Goal: Task Accomplishment & Management: Manage account settings

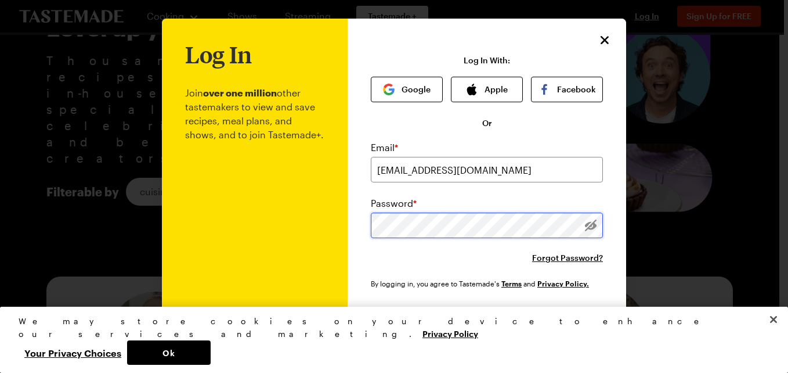
click at [413, 310] on button "Log In" at bounding box center [487, 323] width 149 height 26
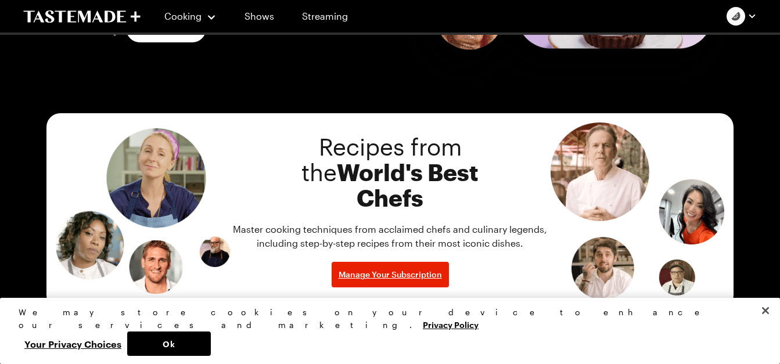
scroll to position [559, 1]
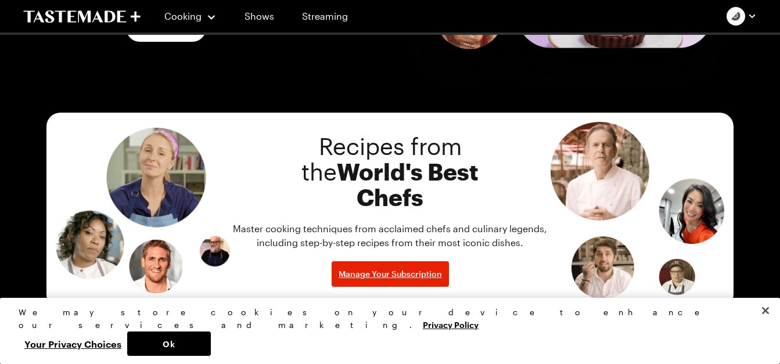
click at [374, 176] on span "World's Best Chefs" at bounding box center [408, 184] width 142 height 53
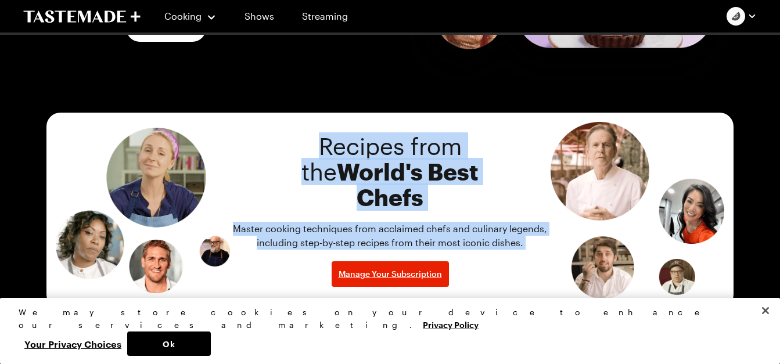
drag, startPoint x: 374, startPoint y: 176, endPoint x: 441, endPoint y: 232, distance: 86.5
click at [441, 232] on div "Recipes from the World's Best Chefs Master cooking techniques from acclaimed ch…" at bounding box center [390, 210] width 320 height 153
click at [441, 232] on p "Master cooking techniques from acclaimed chefs and culinary legends, including …" at bounding box center [390, 236] width 320 height 28
drag, startPoint x: 441, startPoint y: 232, endPoint x: 389, endPoint y: 181, distance: 73.1
click at [389, 181] on div "Recipes from the World's Best Chefs Master cooking techniques from acclaimed ch…" at bounding box center [390, 210] width 320 height 153
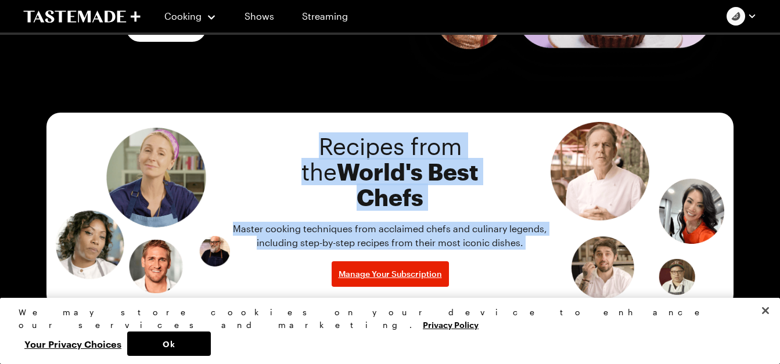
click at [389, 181] on span "World's Best Chefs" at bounding box center [408, 184] width 142 height 53
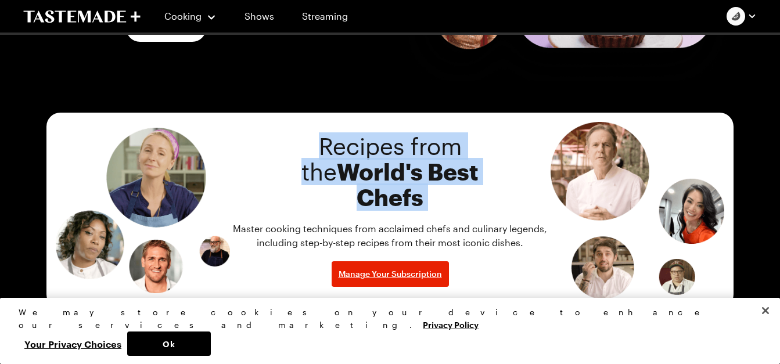
drag, startPoint x: 389, startPoint y: 181, endPoint x: 381, endPoint y: 198, distance: 19.2
click at [381, 198] on span "World's Best Chefs" at bounding box center [408, 184] width 142 height 53
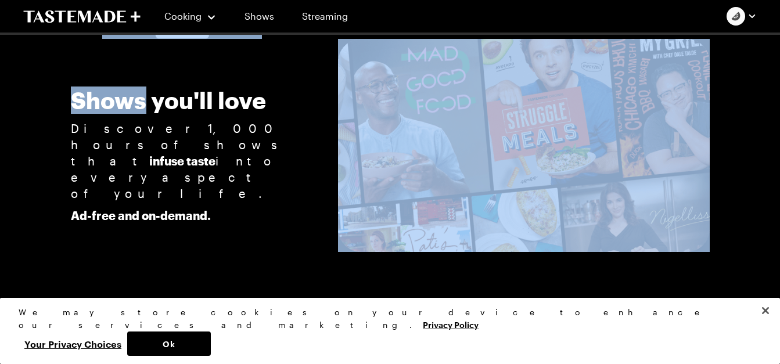
scroll to position [1221, 1]
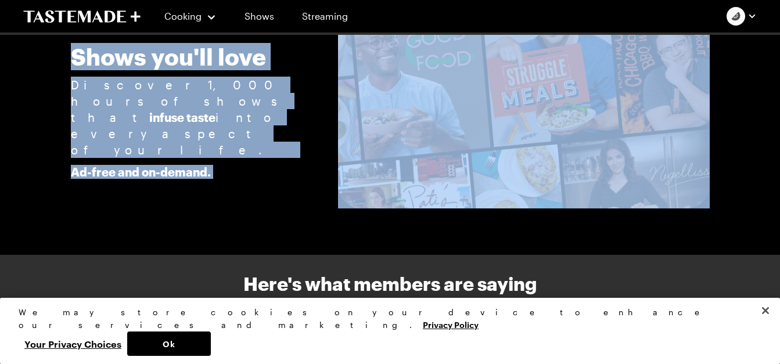
drag, startPoint x: 381, startPoint y: 198, endPoint x: 221, endPoint y: 275, distance: 177.6
click at [221, 208] on section "Shows you'll love Discover 1,000 hours of shows that infuse taste into every as…" at bounding box center [389, 101] width 687 height 213
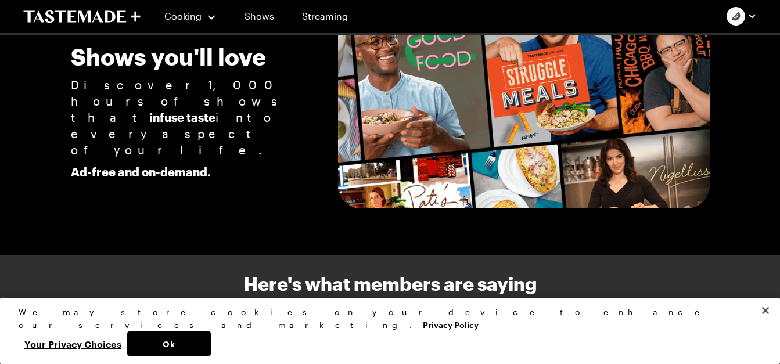
click at [221, 208] on section "Shows you'll love Discover 1,000 hours of shows that infuse taste into every as…" at bounding box center [389, 101] width 687 height 213
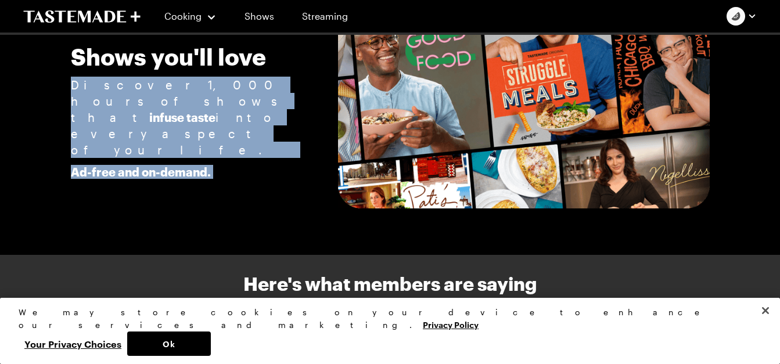
drag, startPoint x: 221, startPoint y: 275, endPoint x: 153, endPoint y: 247, distance: 73.2
click at [153, 208] on section "Shows you'll love Discover 1,000 hours of shows that infuse taste into every as…" at bounding box center [389, 101] width 687 height 213
click at [153, 179] on div "Shows you'll love Discover 1,000 hours of shows that infuse taste into every as…" at bounding box center [187, 102] width 232 height 153
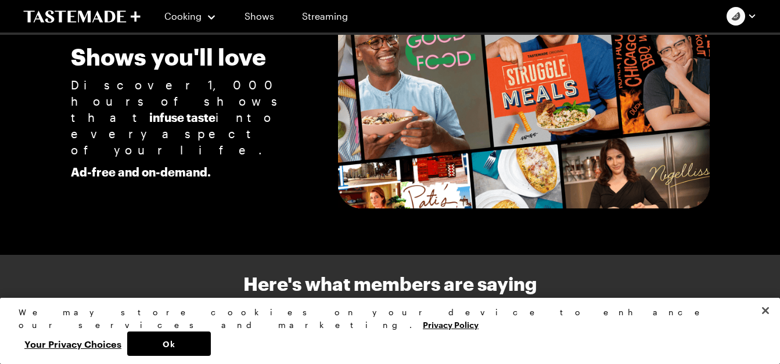
drag, startPoint x: 153, startPoint y: 247, endPoint x: 153, endPoint y: 271, distance: 23.2
click at [153, 208] on section "Shows you'll love Discover 1,000 hours of shows that infuse taste into every as…" at bounding box center [389, 101] width 687 height 213
click at [146, 179] on p "Ad-free and on-demand." at bounding box center [187, 172] width 232 height 14
drag, startPoint x: 146, startPoint y: 265, endPoint x: 147, endPoint y: 225, distance: 39.5
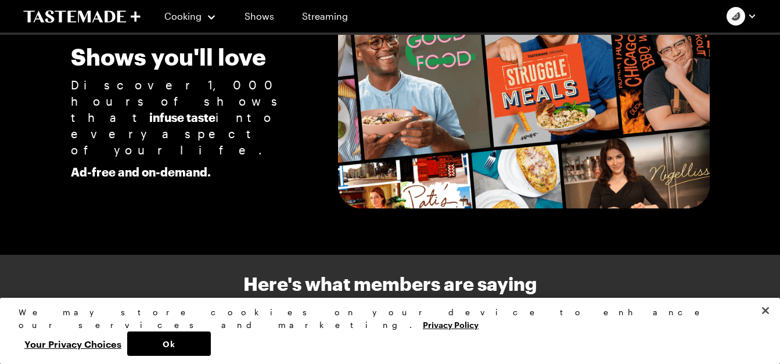
click at [147, 158] on p "Discover 1,000 hours of shows that infuse taste into every aspect of your life." at bounding box center [187, 117] width 232 height 81
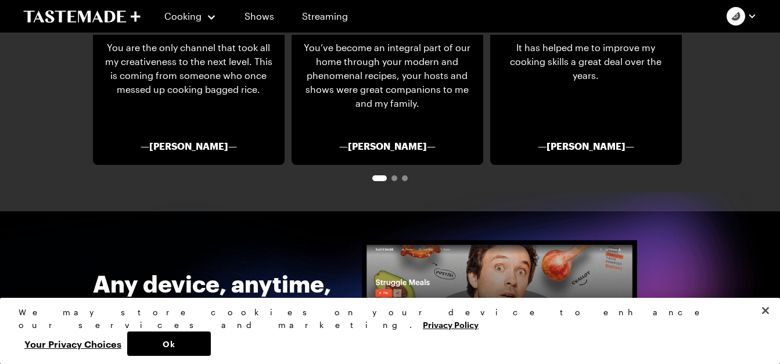
scroll to position [1539, 1]
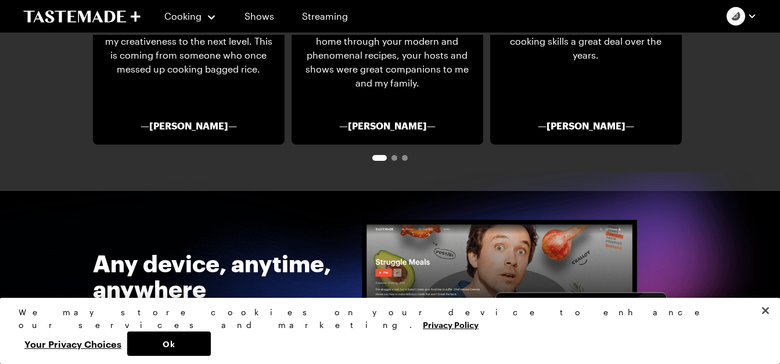
click at [147, 145] on div "You are the only channel that took all my creativeness to the next level. This …" at bounding box center [189, 66] width 192 height 157
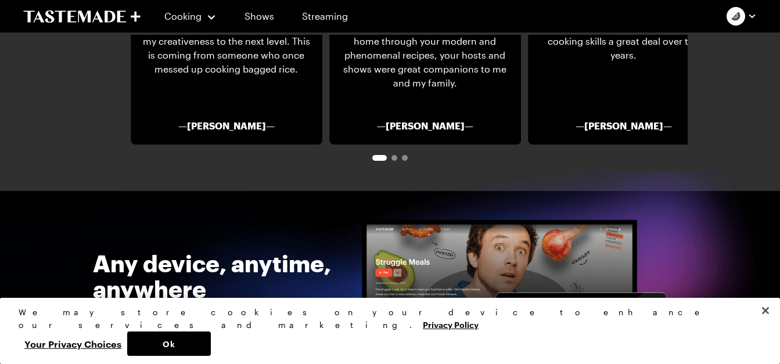
click at [232, 145] on div "You are the only channel that took all my creativeness to the next level. This …" at bounding box center [227, 66] width 192 height 157
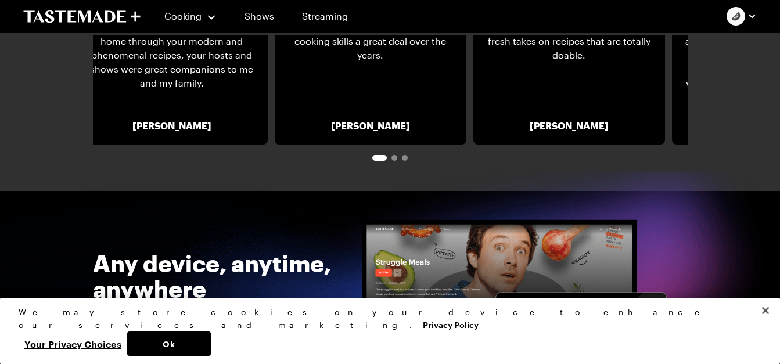
click at [43, 191] on section "Here's what members are saying You are the only channel that took all my creati…" at bounding box center [390, 64] width 780 height 254
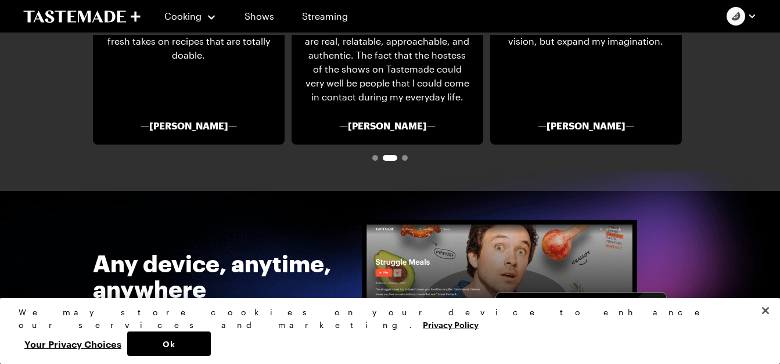
click at [405, 161] on span "Go to slide 3" at bounding box center [405, 158] width 6 height 6
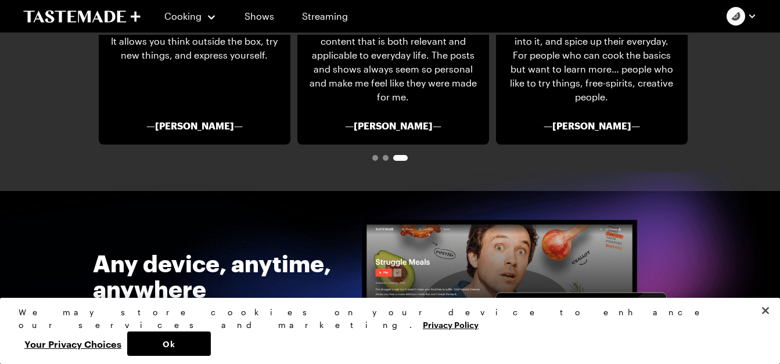
click at [405, 161] on span "Go to slide 3" at bounding box center [400, 158] width 15 height 6
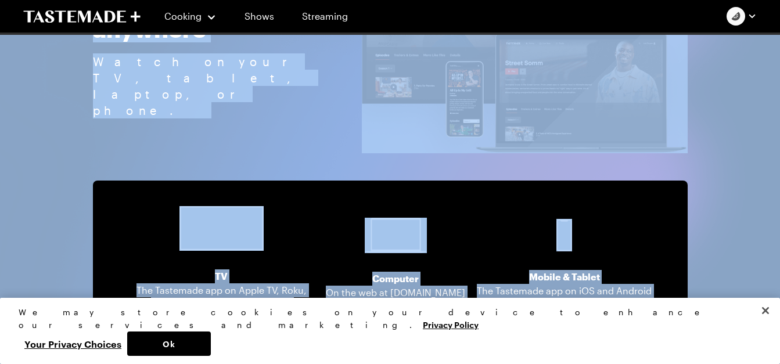
scroll to position [2031, 1]
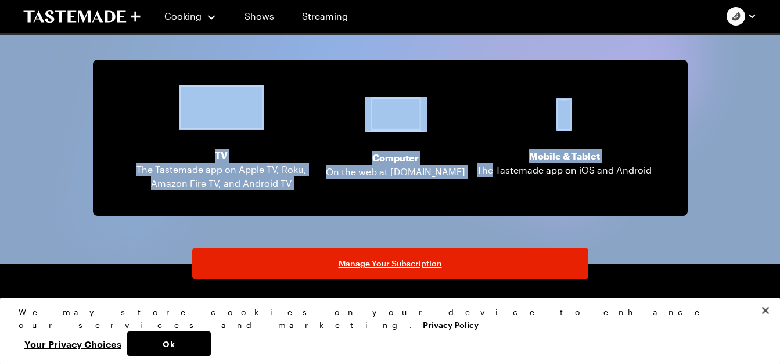
drag, startPoint x: 405, startPoint y: 270, endPoint x: 481, endPoint y: 200, distance: 102.7
drag, startPoint x: 481, startPoint y: 200, endPoint x: 437, endPoint y: 204, distance: 44.3
click at [437, 204] on div "TV The Tastemade app on Apple TV, Roku, Amazon Fire TV, and Android TV Computer…" at bounding box center [390, 138] width 594 height 156
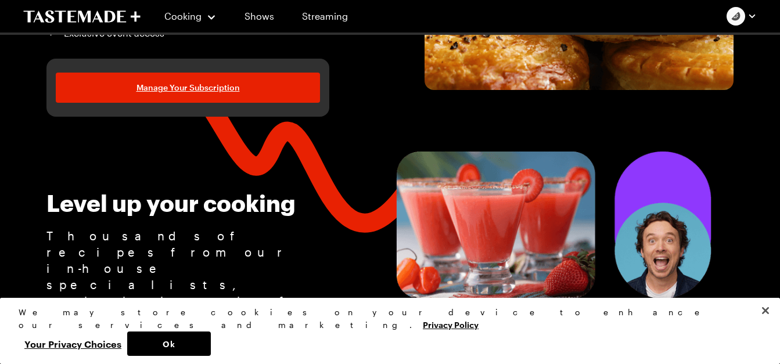
scroll to position [0, 1]
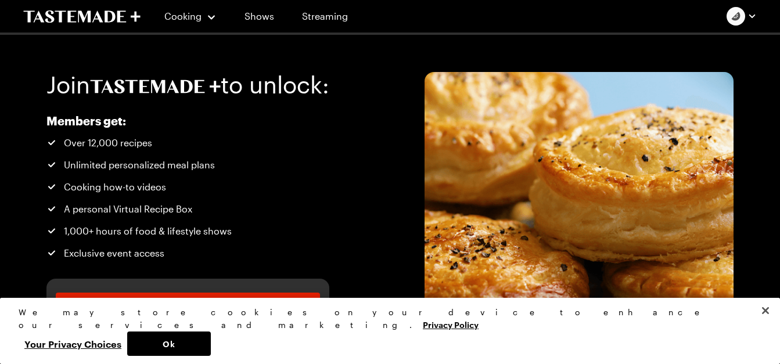
click at [174, 91] on icon at bounding box center [155, 87] width 131 height 14
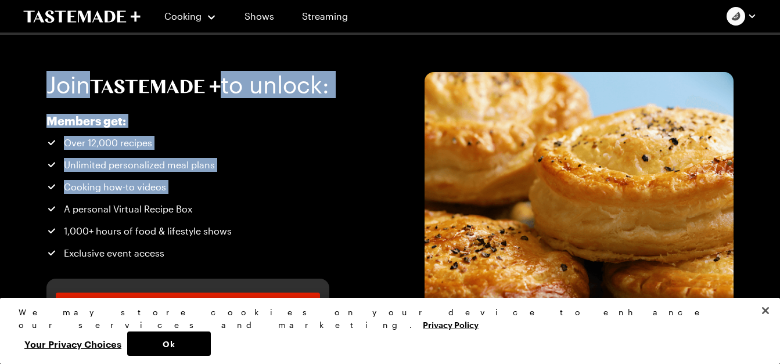
drag, startPoint x: 174, startPoint y: 91, endPoint x: 211, endPoint y: 175, distance: 92.3
click at [211, 175] on div "Join to unlock: Members get: Over 12,000 recipes Unlimited personalized meal pl…" at bounding box center [187, 204] width 283 height 265
click at [211, 175] on ul "Over 12,000 recipes Unlimited personalized meal plans Cooking how-to videos A p…" at bounding box center [176, 198] width 260 height 124
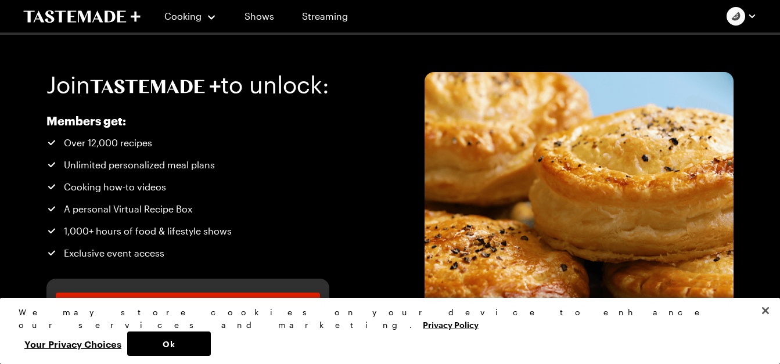
click at [211, 175] on ul "Over 12,000 recipes Unlimited personalized meal plans Cooking how-to videos A p…" at bounding box center [176, 198] width 260 height 124
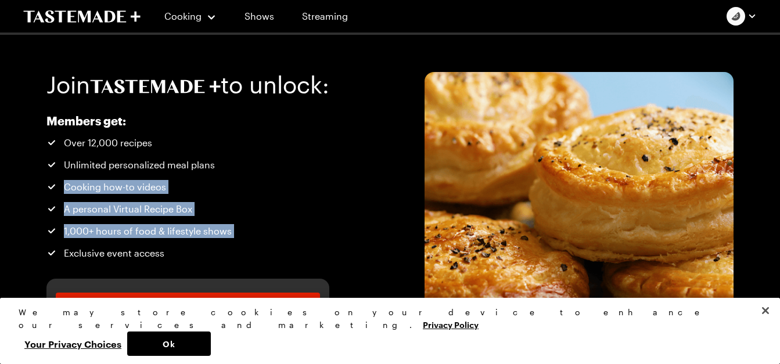
drag, startPoint x: 211, startPoint y: 175, endPoint x: 248, endPoint y: 233, distance: 69.2
click at [248, 233] on ul "Over 12,000 recipes Unlimited personalized meal plans Cooking how-to videos A p…" at bounding box center [176, 198] width 260 height 124
click at [248, 233] on li "1,000+ hours of food & lifestyle shows" at bounding box center [176, 231] width 260 height 14
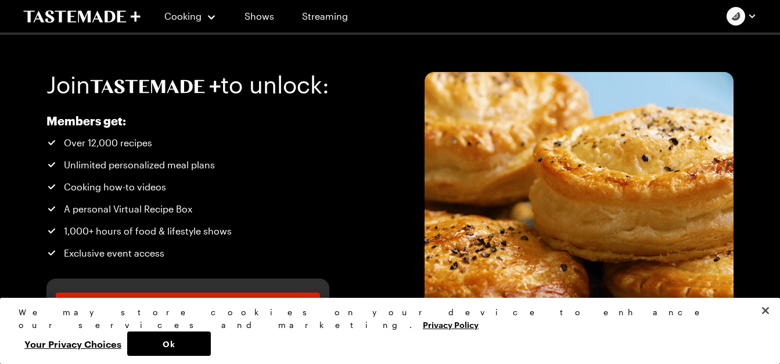
click at [248, 233] on li "1,000+ hours of food & lifestyle shows" at bounding box center [176, 231] width 260 height 14
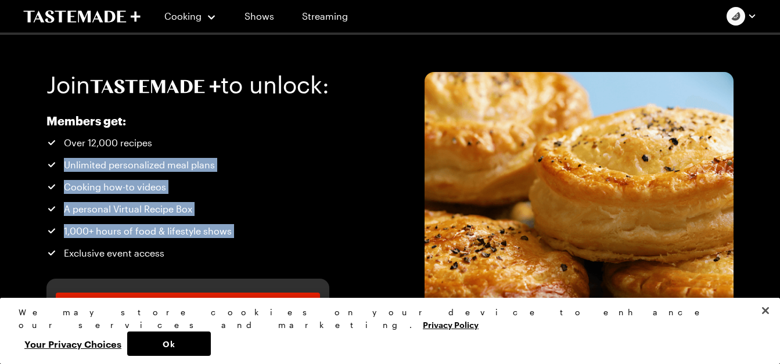
drag, startPoint x: 248, startPoint y: 233, endPoint x: 203, endPoint y: 155, distance: 90.8
click at [203, 155] on ul "Over 12,000 recipes Unlimited personalized meal plans Cooking how-to videos A p…" at bounding box center [176, 198] width 260 height 124
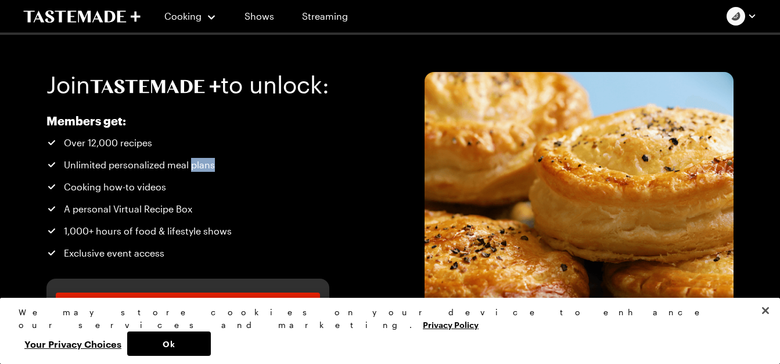
click at [203, 155] on ul "Over 12,000 recipes Unlimited personalized meal plans Cooking how-to videos A p…" at bounding box center [176, 198] width 260 height 124
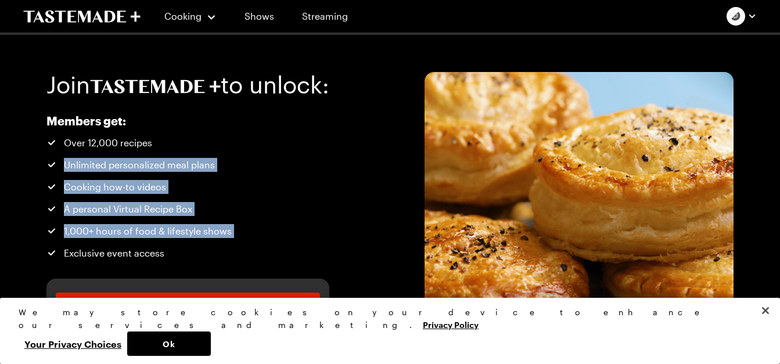
drag, startPoint x: 203, startPoint y: 155, endPoint x: 239, endPoint y: 238, distance: 90.7
click at [239, 238] on ul "Over 12,000 recipes Unlimited personalized meal plans Cooking how-to videos A p…" at bounding box center [176, 198] width 260 height 124
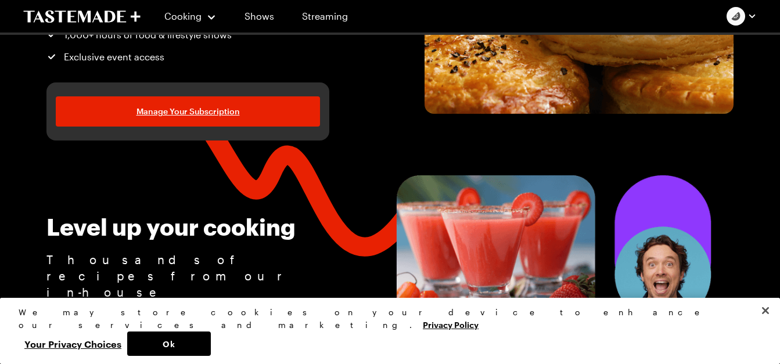
scroll to position [139, 1]
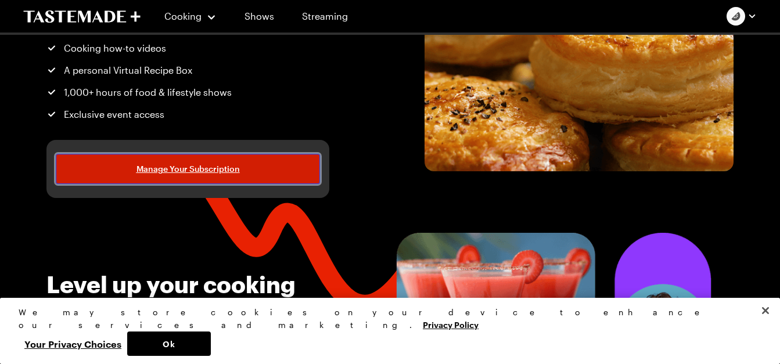
click at [204, 182] on link "Manage Your Subscription" at bounding box center [188, 169] width 264 height 30
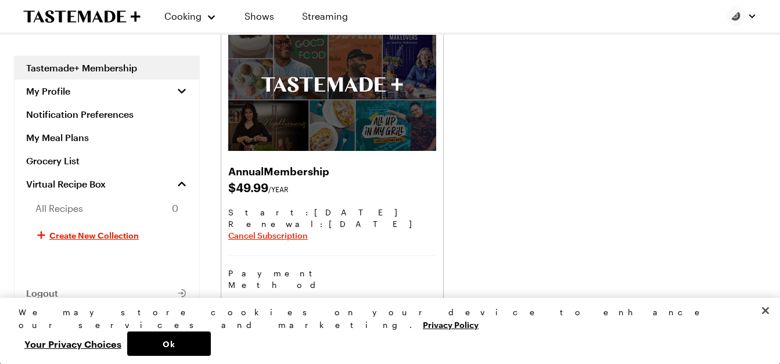
scroll to position [86, 0]
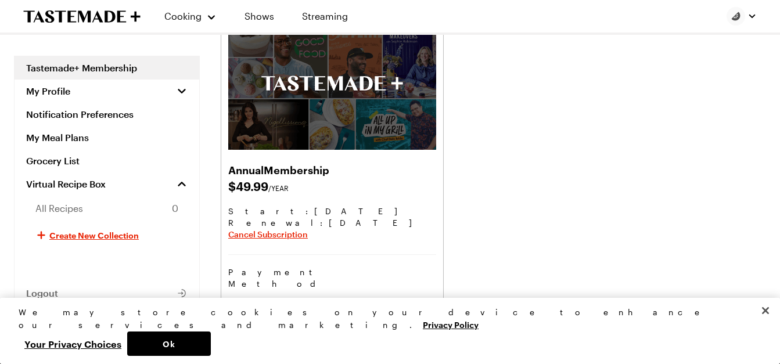
drag, startPoint x: 337, startPoint y: 197, endPoint x: 485, endPoint y: 244, distance: 154.8
click at [485, 244] on div "Annual Membership $ 49.99 /YEAR Start: Sep 3, 2025 Renewal : Nov 3, 2025 Cancel…" at bounding box center [493, 176] width 545 height 334
drag, startPoint x: 485, startPoint y: 244, endPoint x: 484, endPoint y: 257, distance: 13.4
click at [484, 257] on div "Annual Membership $ 49.99 /YEAR Start: Sep 3, 2025 Renewal : Nov 3, 2025 Cancel…" at bounding box center [493, 176] width 545 height 334
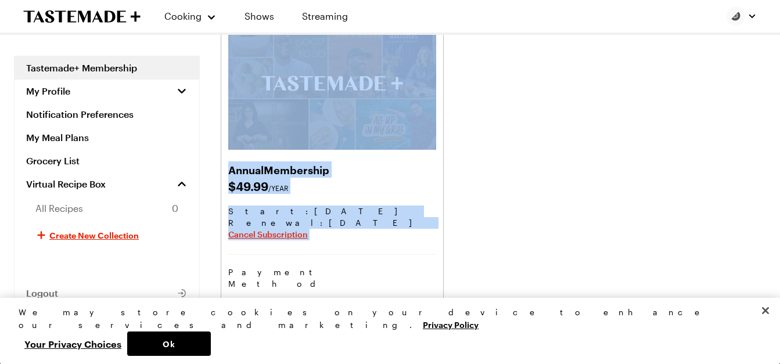
drag, startPoint x: 484, startPoint y: 257, endPoint x: 496, endPoint y: 121, distance: 137.0
click at [496, 121] on div "Annual Membership $ 49.99 /YEAR Start: Sep 3, 2025 Renewal : Nov 3, 2025 Cancel…" at bounding box center [493, 176] width 545 height 334
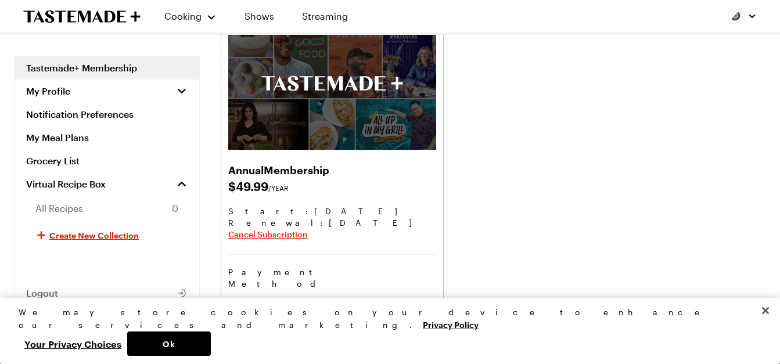
click at [496, 121] on div "Annual Membership $ 49.99 /YEAR Start: Sep 3, 2025 Renewal : Nov 3, 2025 Cancel…" at bounding box center [493, 176] width 545 height 334
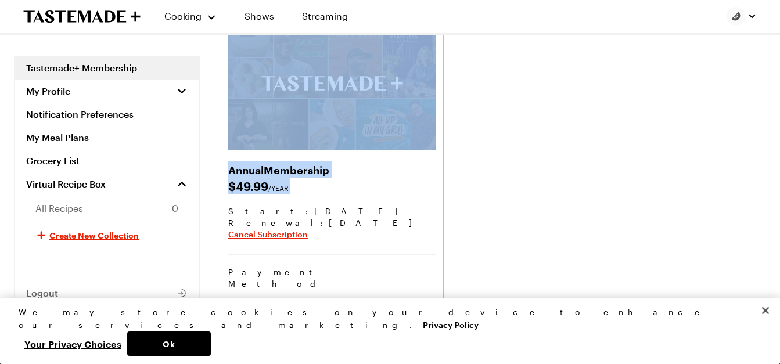
drag, startPoint x: 496, startPoint y: 121, endPoint x: 458, endPoint y: 190, distance: 79.5
click at [458, 190] on div "Annual Membership $ 49.99 /YEAR Start: Sep 3, 2025 Renewal : Nov 3, 2025 Cancel…" at bounding box center [493, 176] width 545 height 334
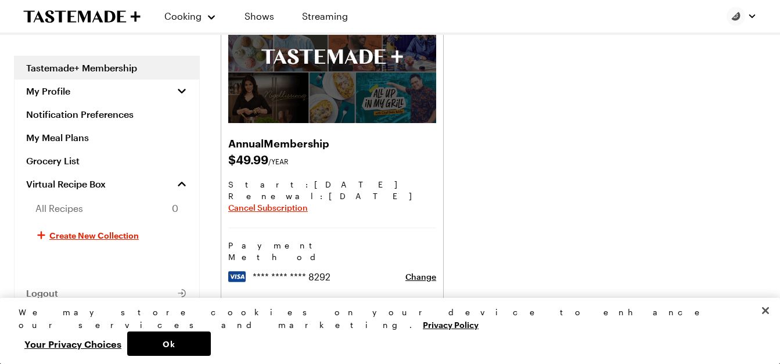
scroll to position [183, 0]
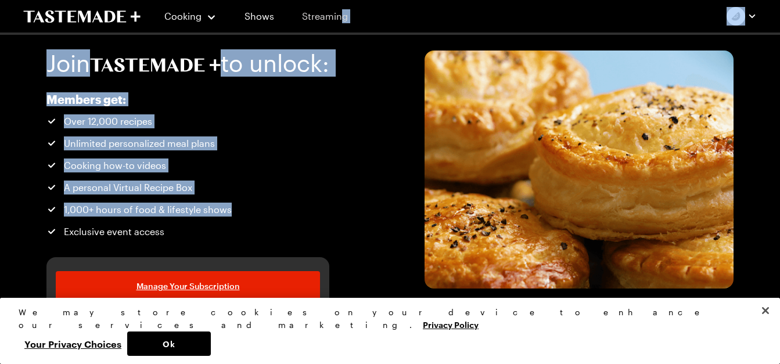
scroll to position [0, 1]
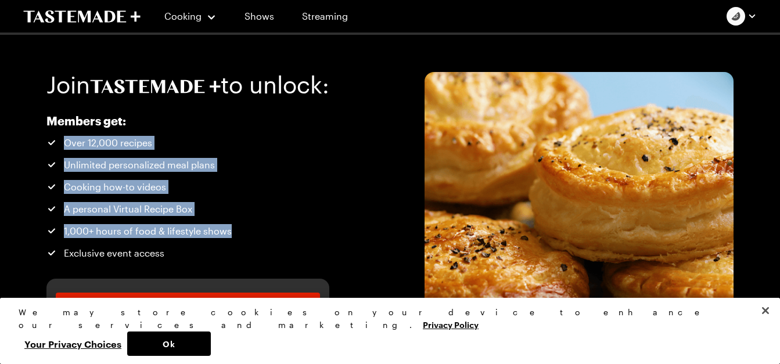
drag, startPoint x: 356, startPoint y: 78, endPoint x: 287, endPoint y: 113, distance: 77.9
click at [287, 113] on div "Join to unlock: Members get: Over 12,000 recipes Unlimited personalized meal pl…" at bounding box center [390, 186] width 780 height 302
click at [287, 113] on section "Members get: Over 12,000 recipes Unlimited personalized meal plans Cooking how-…" at bounding box center [176, 188] width 260 height 158
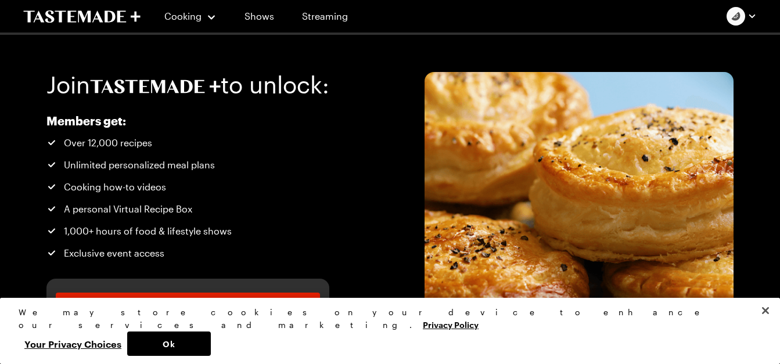
click at [287, 113] on section "Members get: Over 12,000 recipes Unlimited personalized meal plans Cooking how-…" at bounding box center [176, 188] width 260 height 158
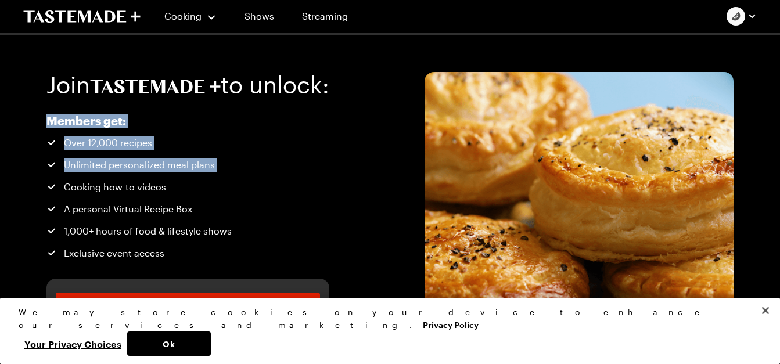
drag, startPoint x: 287, startPoint y: 113, endPoint x: 295, endPoint y: 176, distance: 63.2
click at [295, 176] on section "Members get: Over 12,000 recipes Unlimited personalized meal plans Cooking how-…" at bounding box center [176, 188] width 260 height 158
click at [295, 176] on ul "Over 12,000 recipes Unlimited personalized meal plans Cooking how-to videos A p…" at bounding box center [176, 198] width 260 height 124
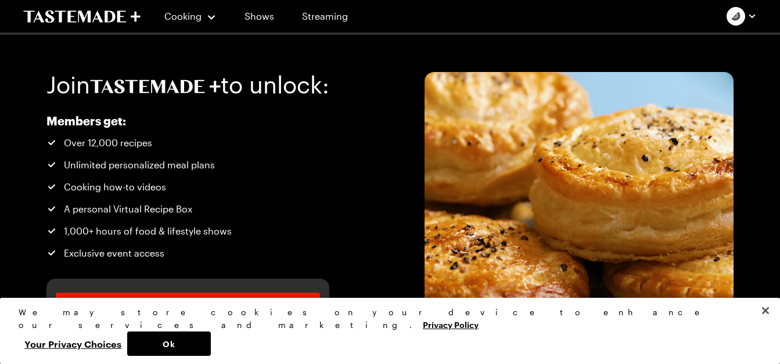
click at [295, 176] on ul "Over 12,000 recipes Unlimited personalized meal plans Cooking how-to videos A p…" at bounding box center [176, 198] width 260 height 124
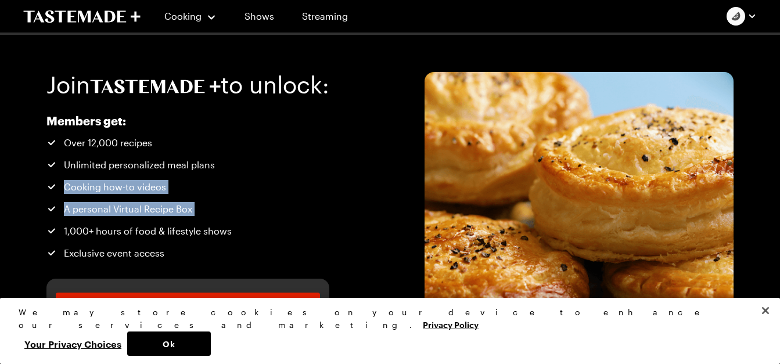
drag, startPoint x: 295, startPoint y: 176, endPoint x: 311, endPoint y: 211, distance: 39.0
click at [311, 211] on div "Members get: Over 12,000 recipes Unlimited personalized meal plans Cooking how-…" at bounding box center [187, 223] width 283 height 228
